Goal: Information Seeking & Learning: Understand process/instructions

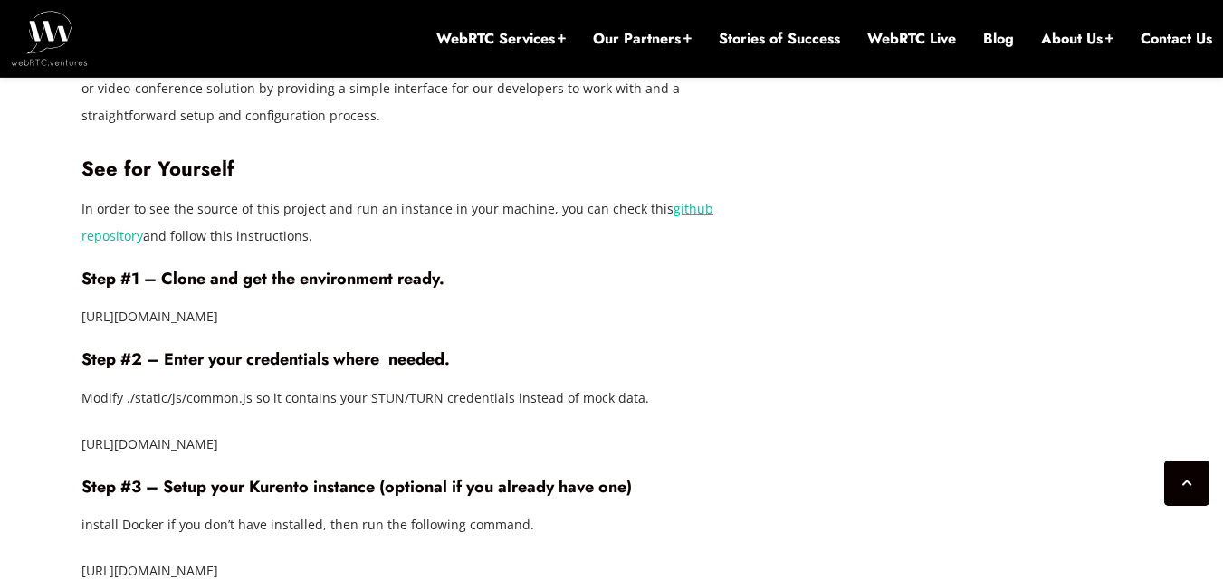
scroll to position [3006, 0]
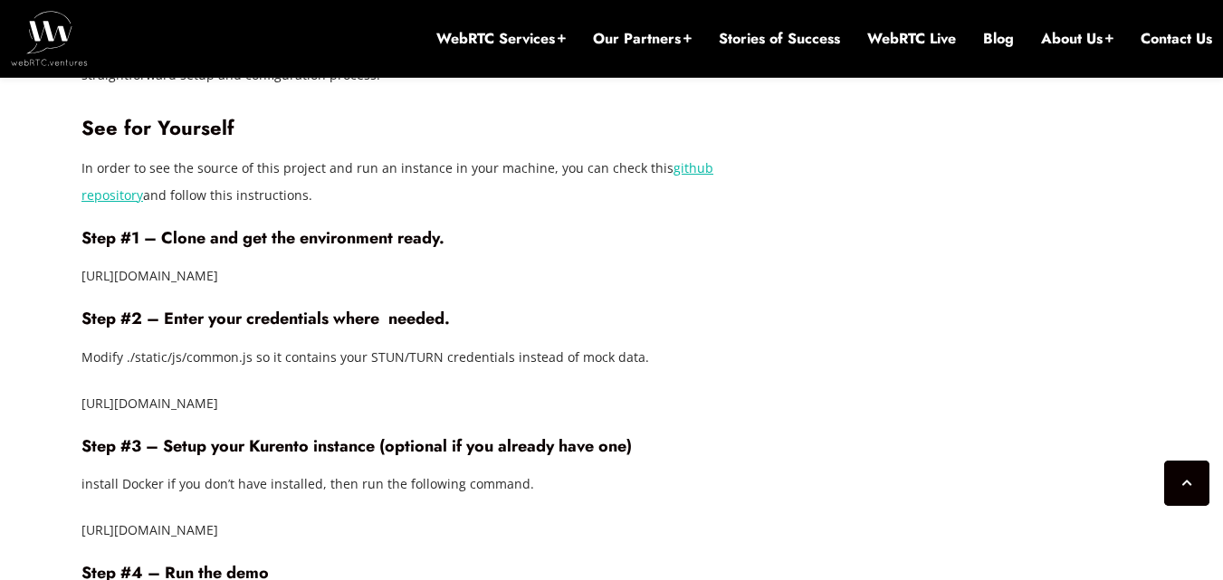
click at [186, 246] on h4 "Step #1 – Clone and get the environment ready." at bounding box center [429, 238] width 697 height 20
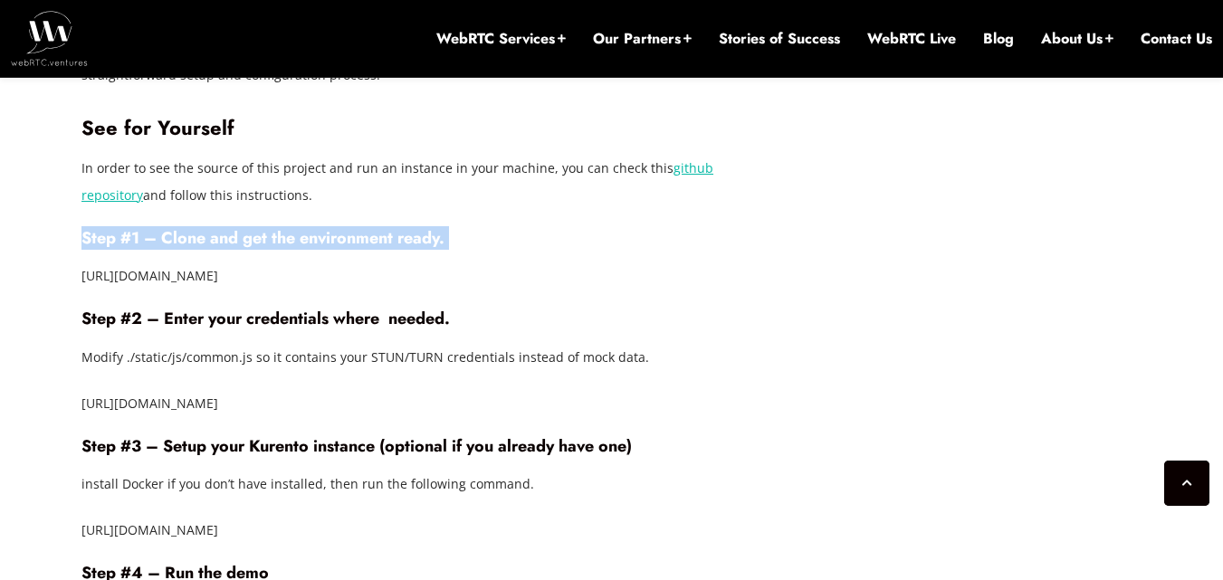
click at [186, 246] on h4 "Step #1 – Clone and get the environment ready." at bounding box center [429, 238] width 697 height 20
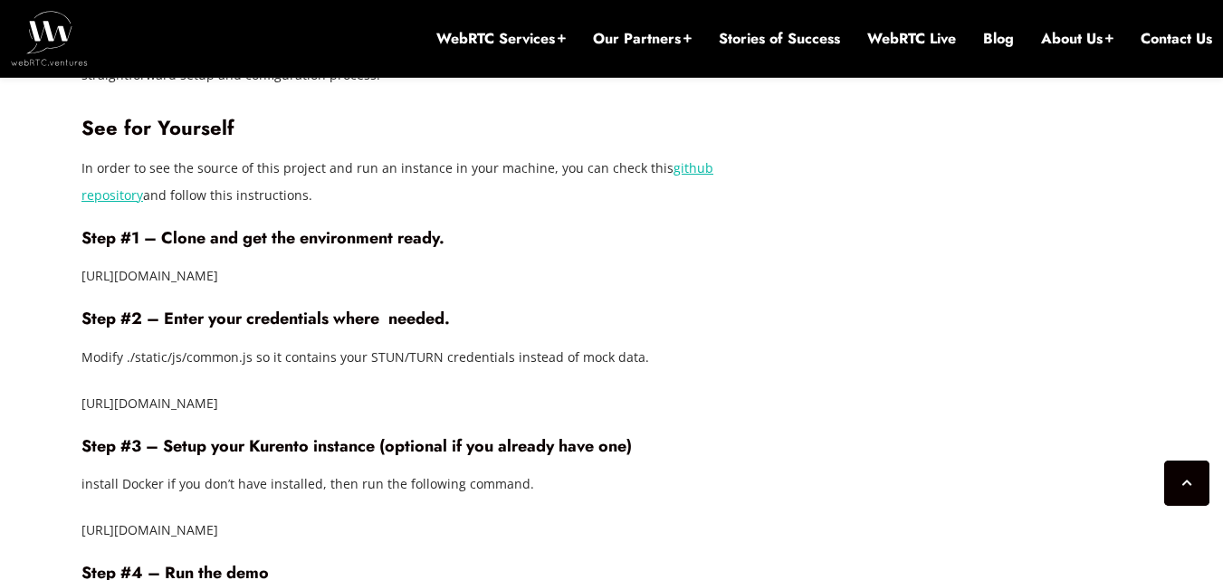
click at [183, 275] on p "[URL][DOMAIN_NAME]" at bounding box center [429, 276] width 697 height 27
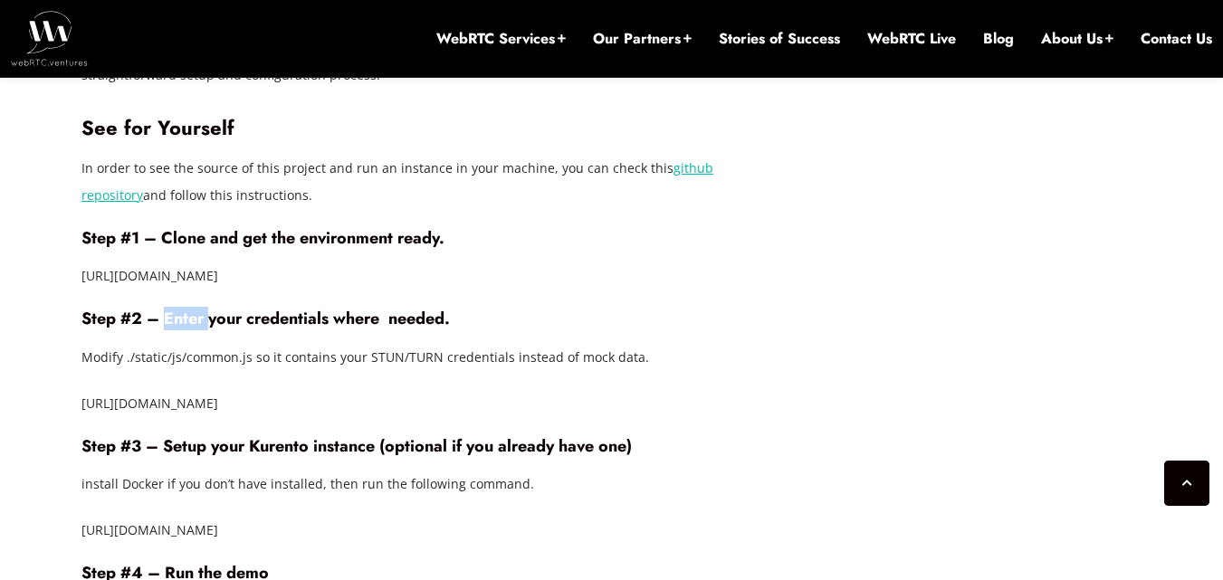
click at [192, 309] on h4 "Step #2 – Enter your credentials where needed." at bounding box center [429, 319] width 697 height 20
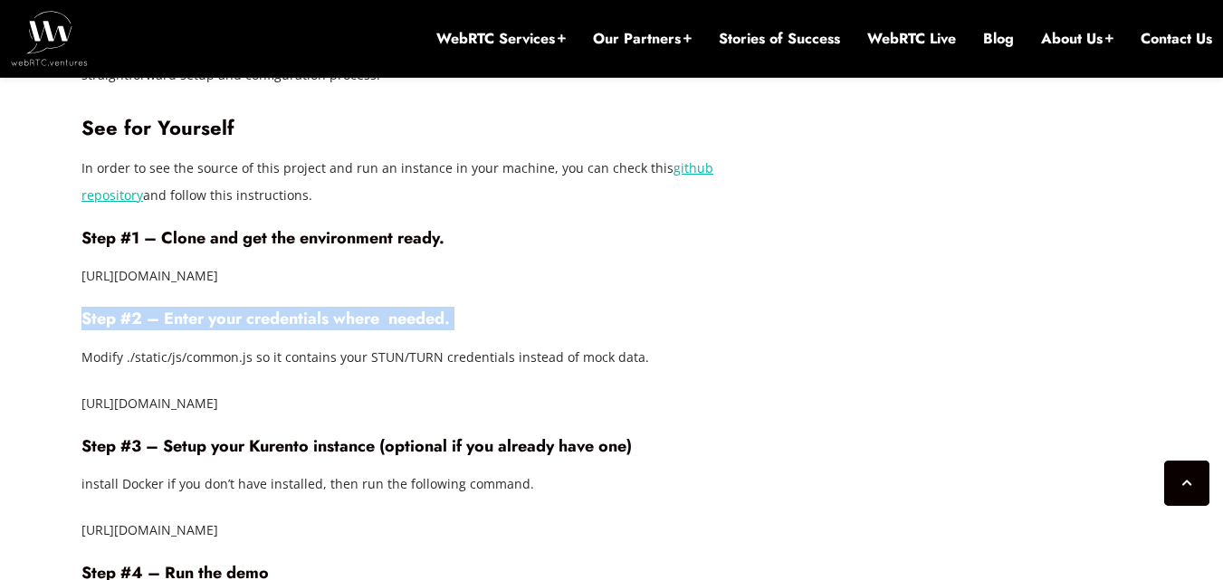
click at [192, 309] on h4 "Step #2 – Enter your credentials where needed." at bounding box center [429, 319] width 697 height 20
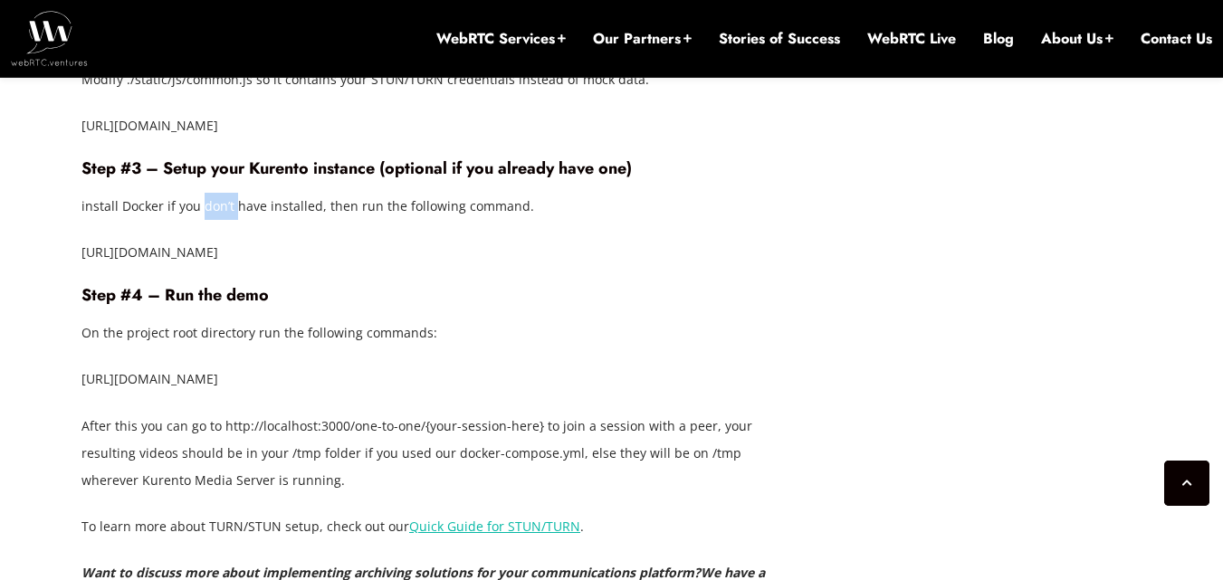
scroll to position [3369, 0]
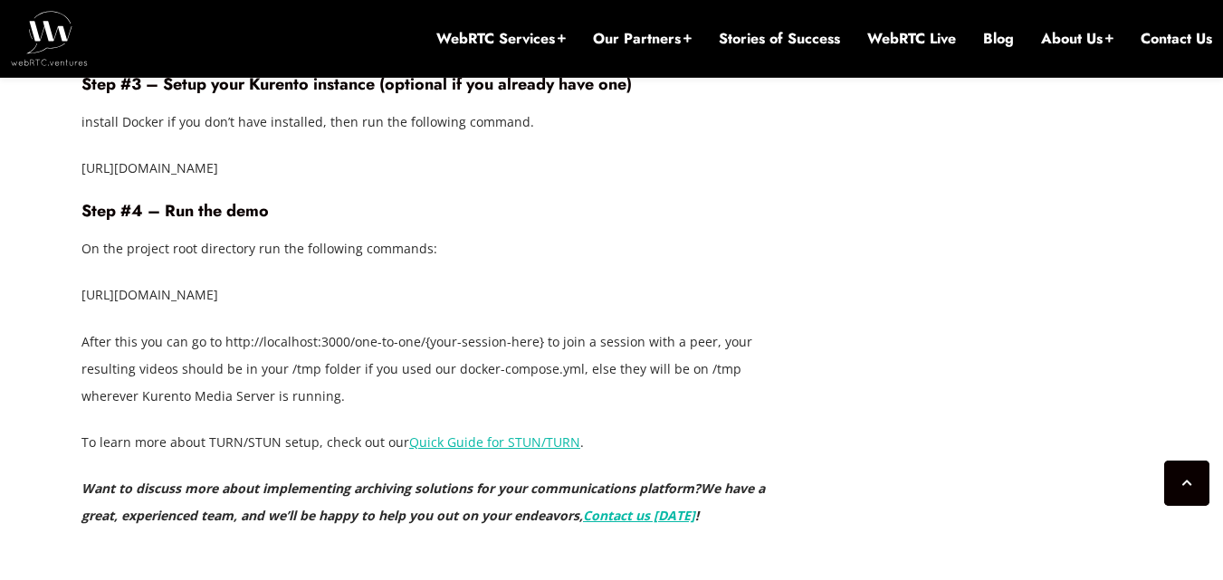
click at [206, 243] on p "On the project root directory run the following commands:" at bounding box center [429, 248] width 697 height 27
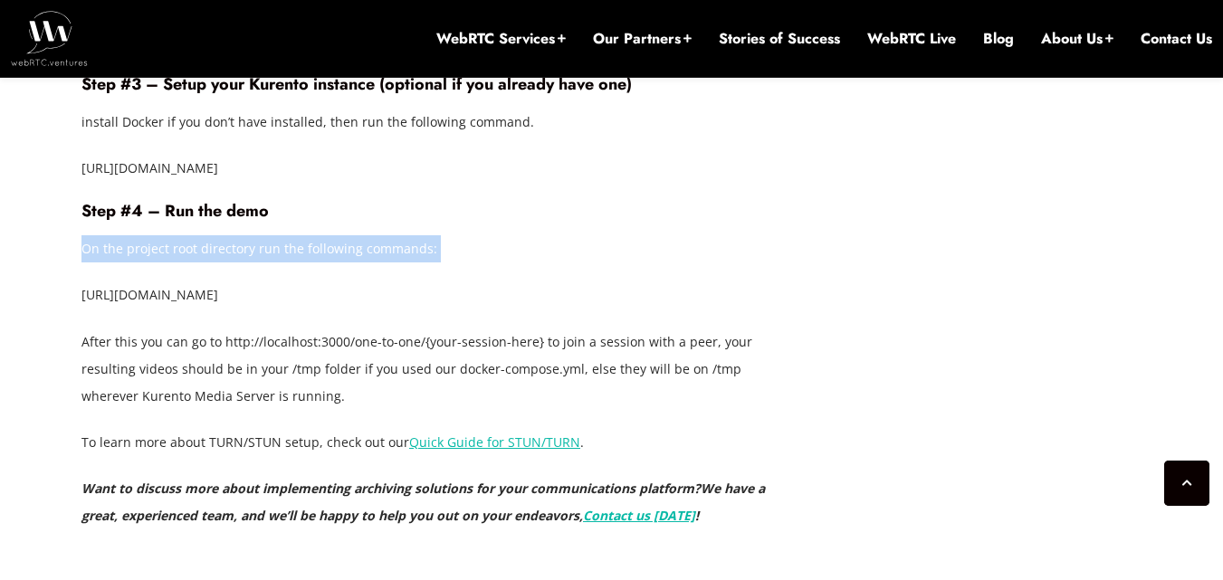
click at [206, 243] on p "On the project root directory run the following commands:" at bounding box center [429, 248] width 697 height 27
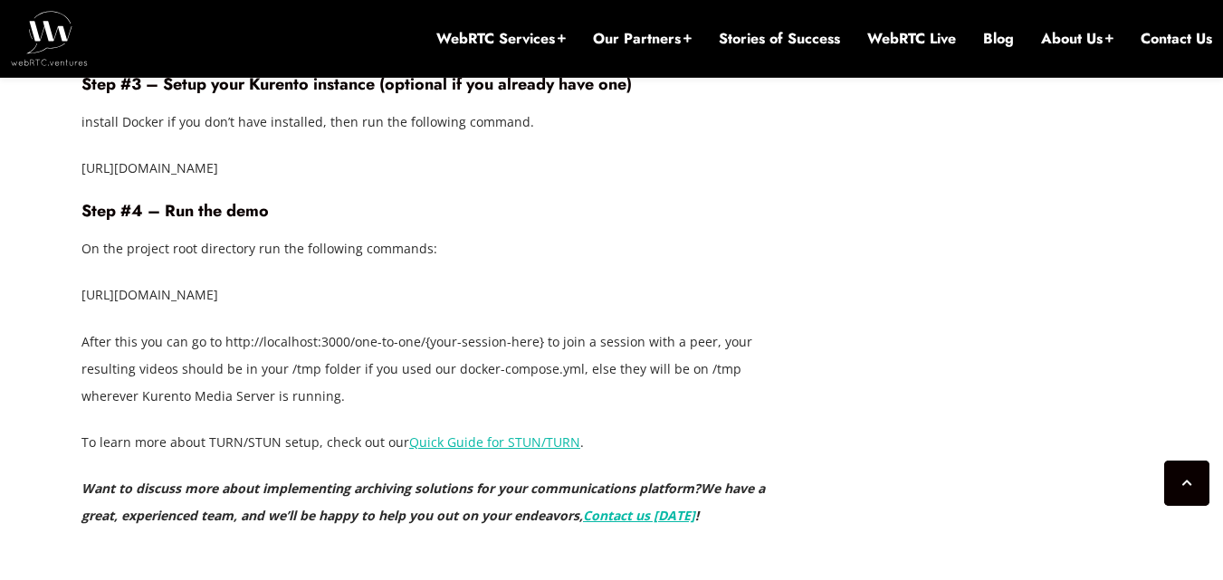
click at [210, 290] on p "[URL][DOMAIN_NAME]" at bounding box center [429, 295] width 697 height 27
click at [210, 301] on p "[URL][DOMAIN_NAME]" at bounding box center [429, 295] width 697 height 27
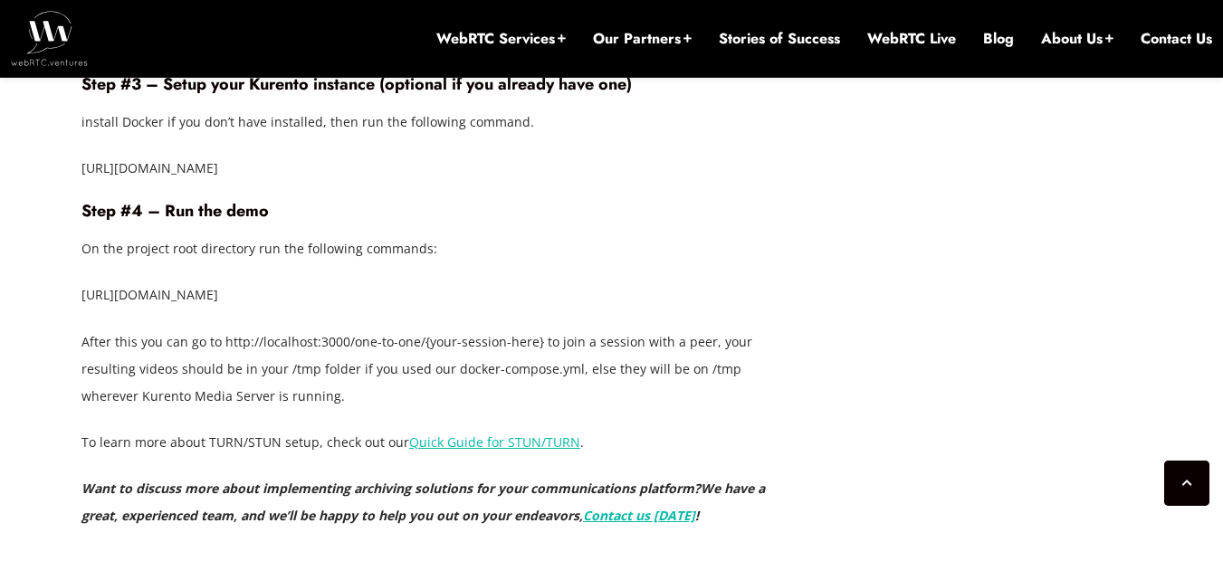
click at [244, 302] on p "[URL][DOMAIN_NAME]" at bounding box center [429, 295] width 697 height 27
click at [225, 329] on p "After this you can go to http://localhost:3000/one-to-one/{your-session-here} t…" at bounding box center [429, 369] width 697 height 81
click at [230, 301] on p "[URL][DOMAIN_NAME]" at bounding box center [429, 295] width 697 height 27
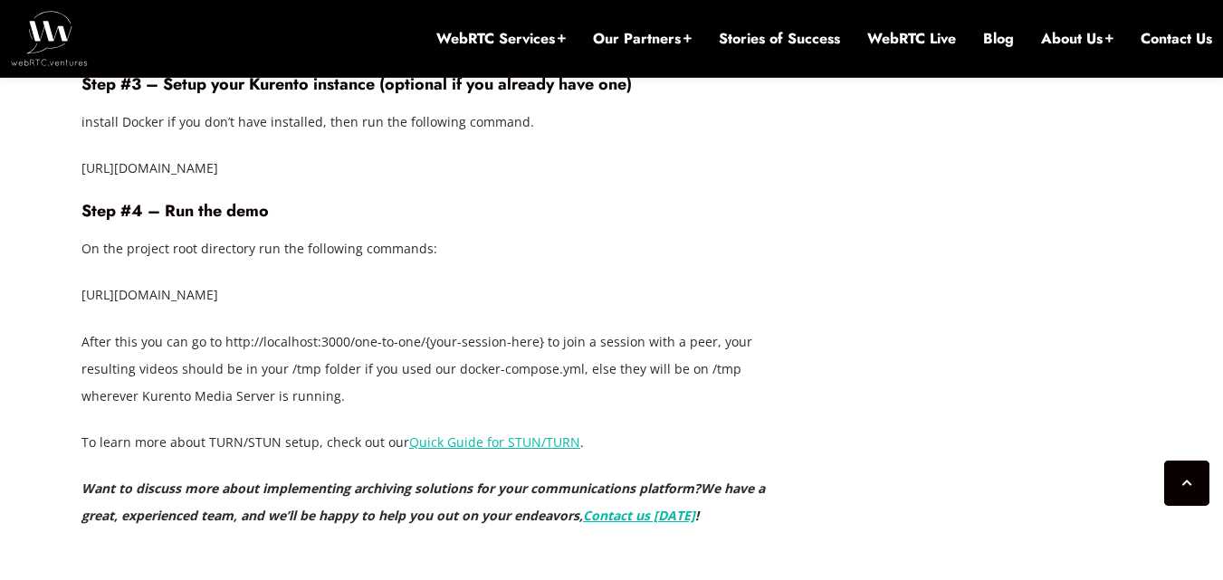
click at [230, 301] on p "[URL][DOMAIN_NAME]" at bounding box center [429, 295] width 697 height 27
click at [229, 307] on p "[URL][DOMAIN_NAME]" at bounding box center [429, 295] width 697 height 27
drag, startPoint x: 430, startPoint y: 343, endPoint x: 523, endPoint y: 345, distance: 92.4
click at [523, 345] on p "After this you can go to http://localhost:3000/one-to-one/{your-session-here} t…" at bounding box center [429, 369] width 697 height 81
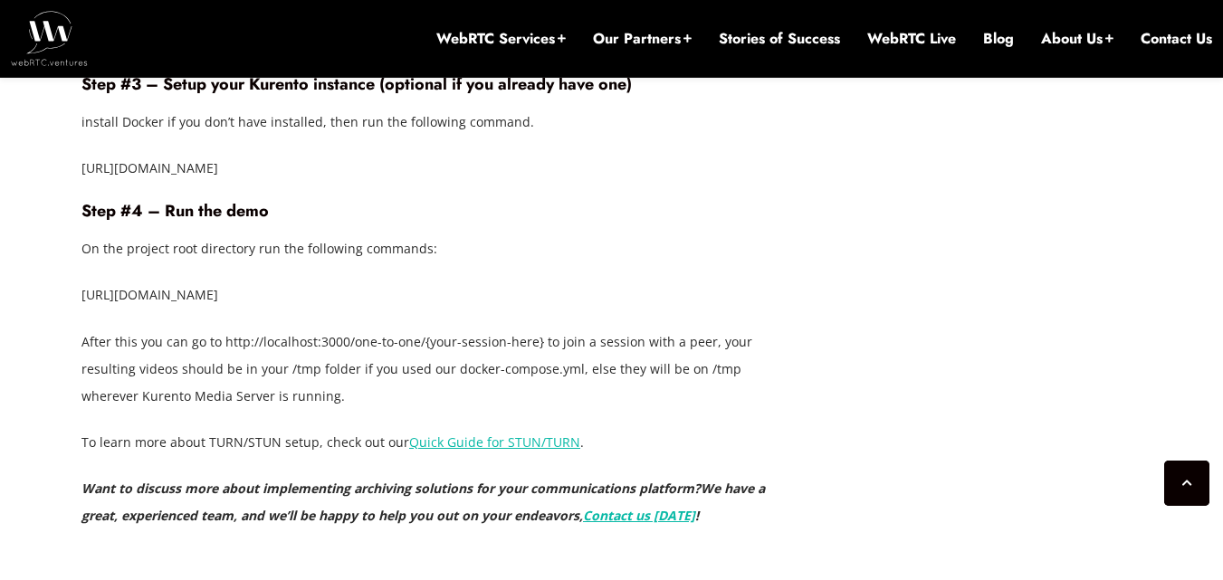
click at [547, 344] on p "After this you can go to http://localhost:3000/one-to-one/{your-session-here} t…" at bounding box center [429, 369] width 697 height 81
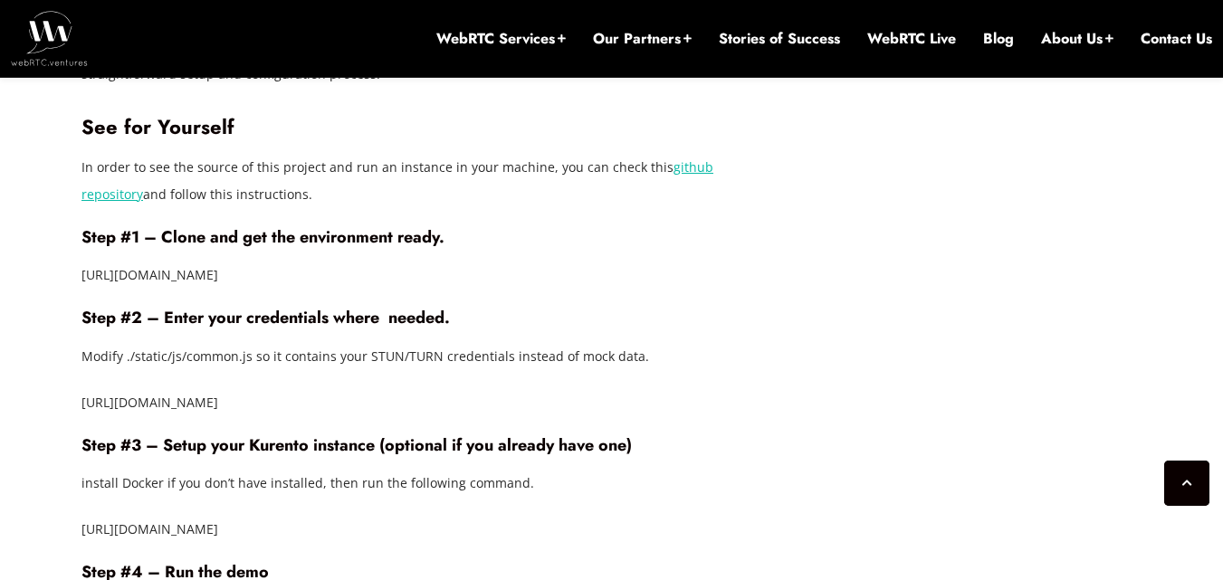
scroll to position [3006, 0]
click at [278, 281] on p "[URL][DOMAIN_NAME]" at bounding box center [429, 276] width 697 height 27
click at [277, 282] on p "[URL][DOMAIN_NAME]" at bounding box center [429, 276] width 697 height 27
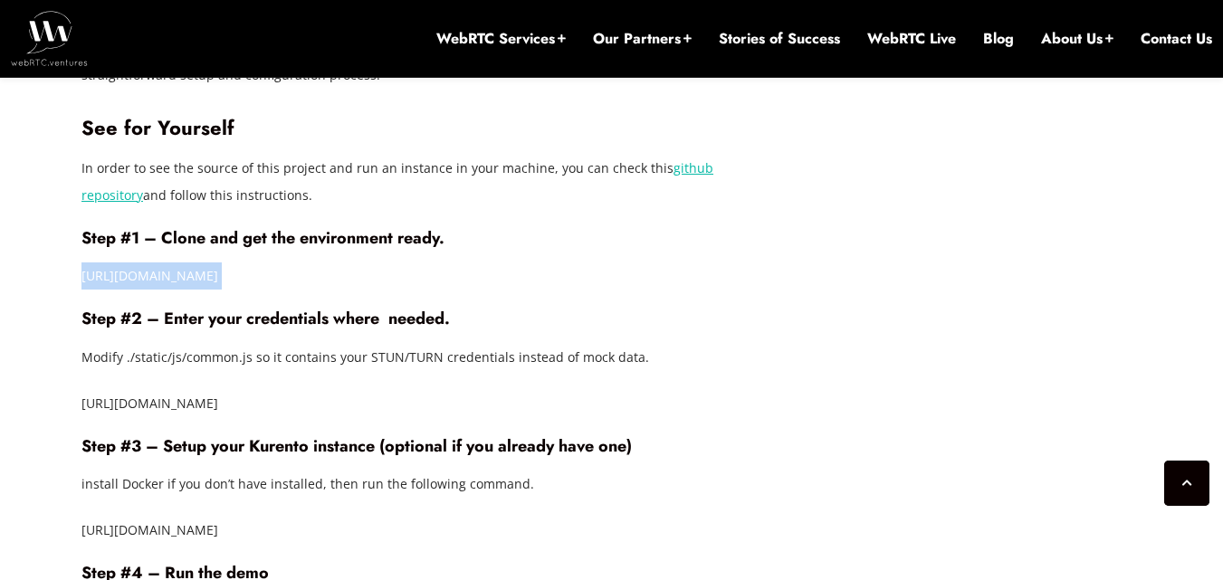
click at [277, 282] on p "[URL][DOMAIN_NAME]" at bounding box center [429, 276] width 697 height 27
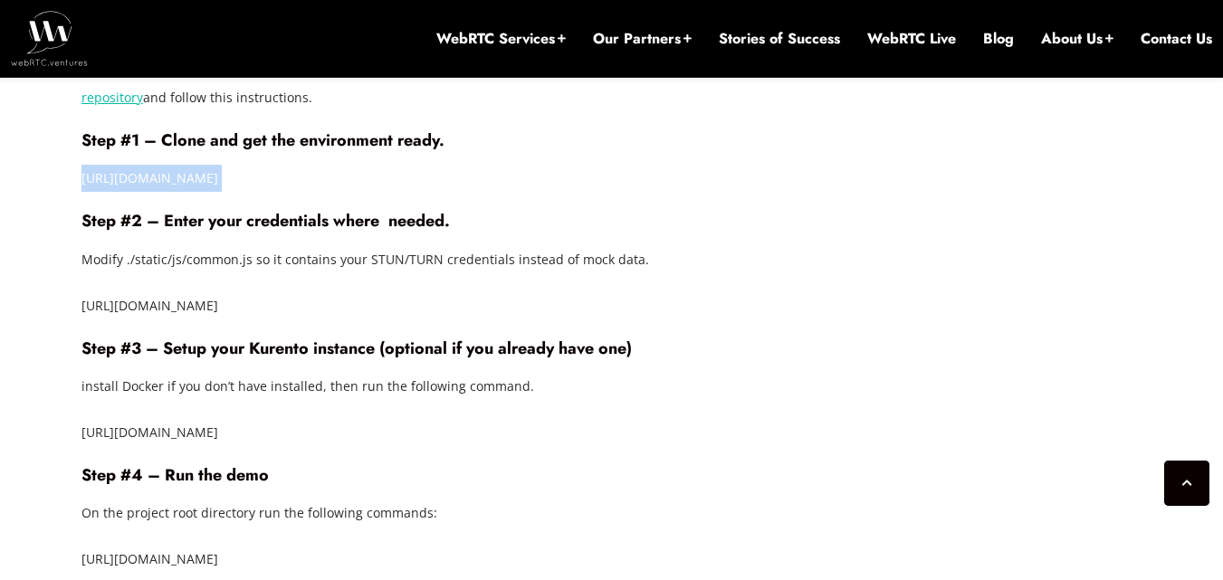
scroll to position [3188, 0]
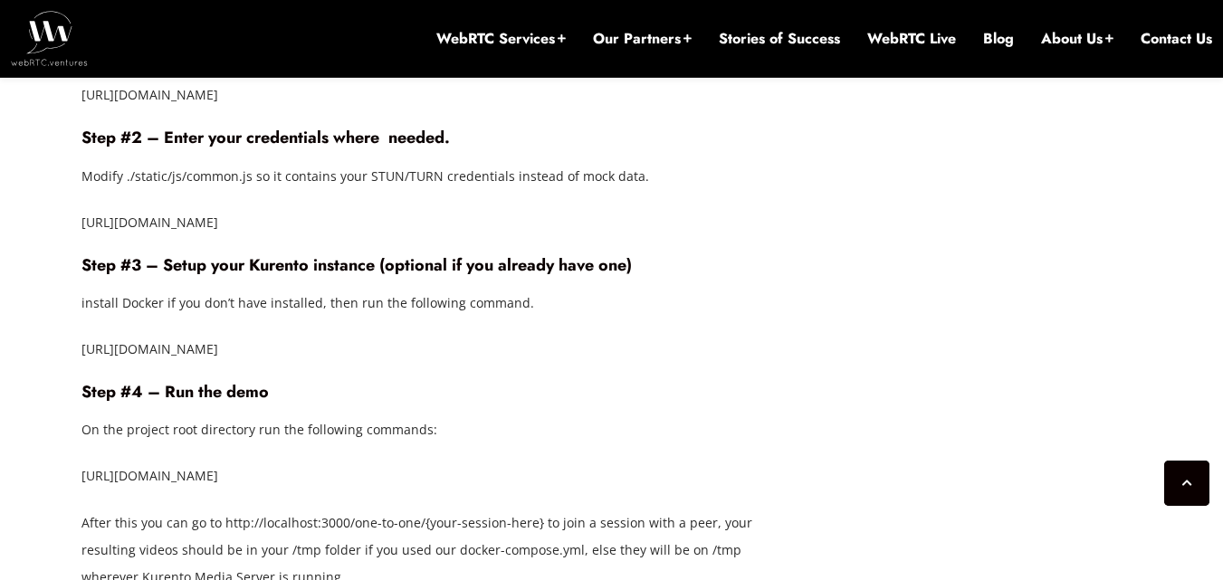
click at [242, 179] on p "Modify ./static/js/common.js so it contains your STUN/TURN credentials instead …" at bounding box center [429, 176] width 697 height 27
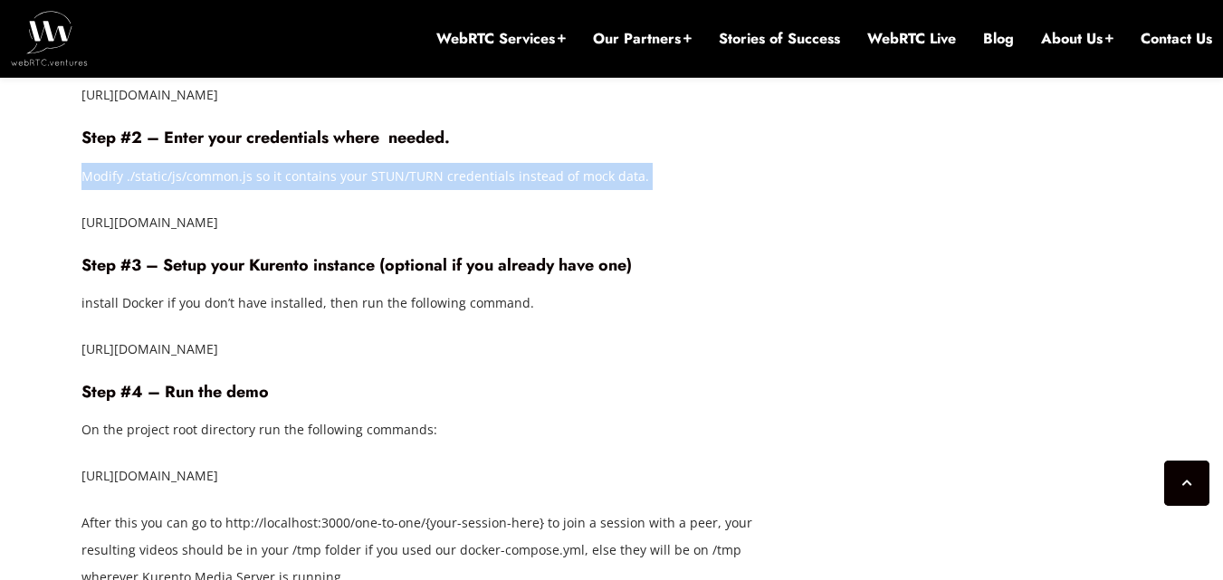
click at [242, 179] on p "Modify ./static/js/common.js so it contains your STUN/TURN credentials instead …" at bounding box center [429, 176] width 697 height 27
copy div "Modify ./static/js/common.js so it contains your STUN/TURN credentials instead …"
click at [184, 170] on p "Modify ./static/js/common.js so it contains your STUN/TURN credentials instead …" at bounding box center [429, 176] width 697 height 27
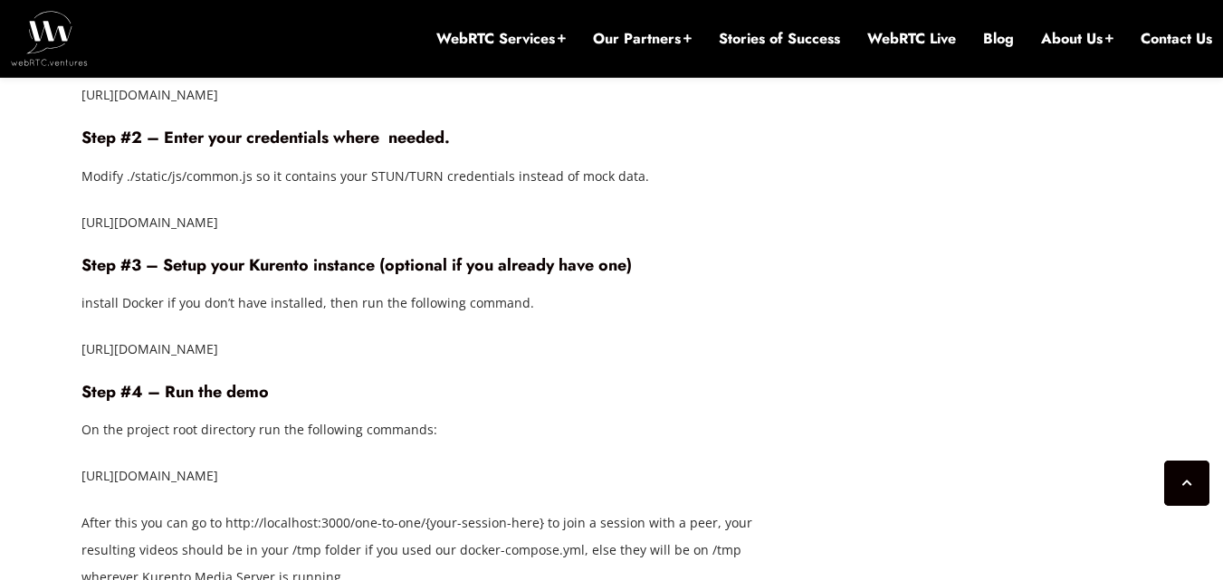
click at [168, 215] on p "[URL][DOMAIN_NAME]" at bounding box center [429, 222] width 697 height 27
copy div "[URL][DOMAIN_NAME]"
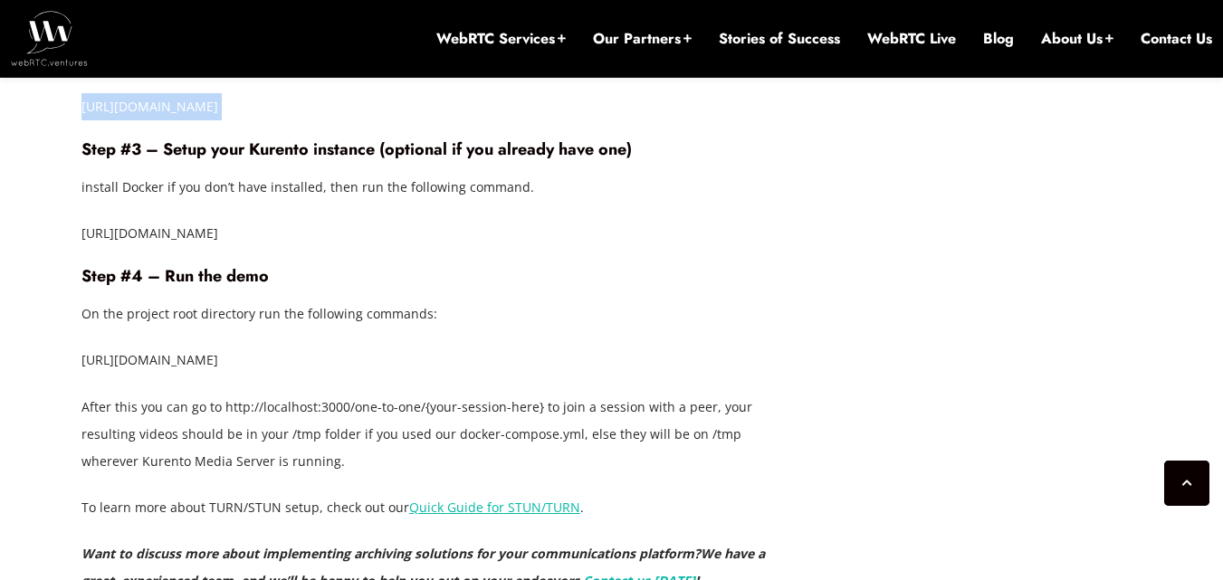
scroll to position [3369, 0]
